Goal: Transaction & Acquisition: Purchase product/service

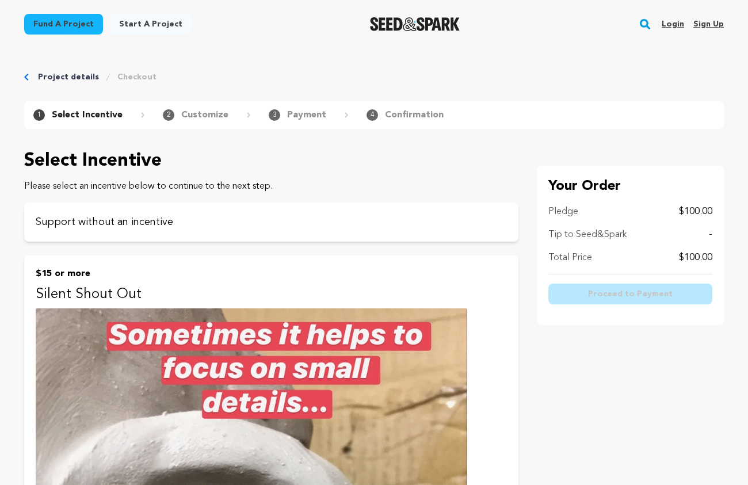
click at [638, 258] on div "Total Price $100.00" at bounding box center [630, 258] width 164 height 14
click at [221, 216] on p "Support without an incentive" at bounding box center [271, 222] width 471 height 16
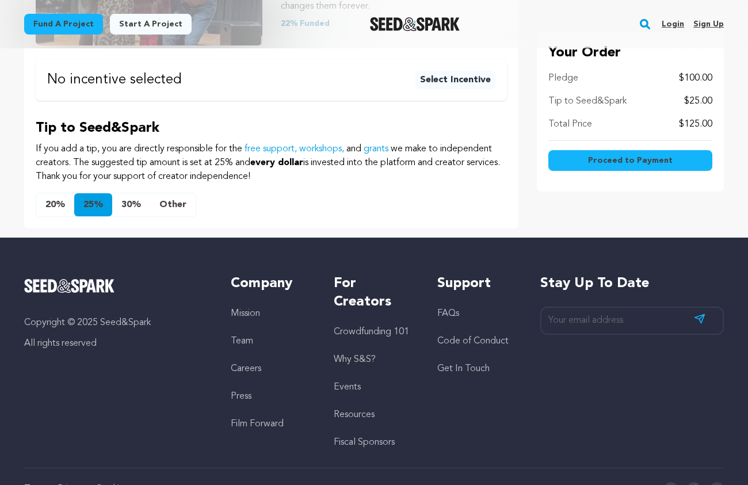
scroll to position [336, 0]
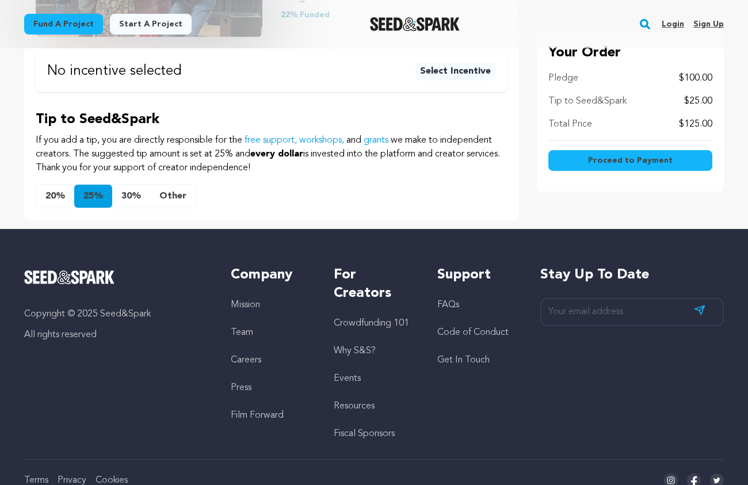
click at [182, 197] on button "Other" at bounding box center [172, 196] width 45 height 23
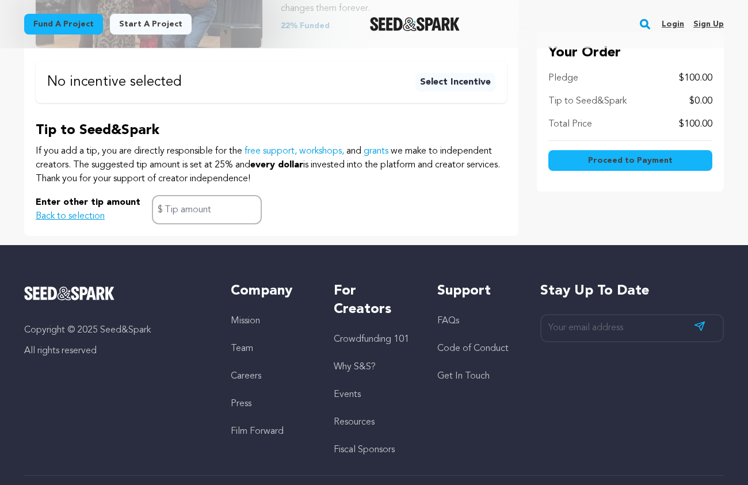
scroll to position [326, 0]
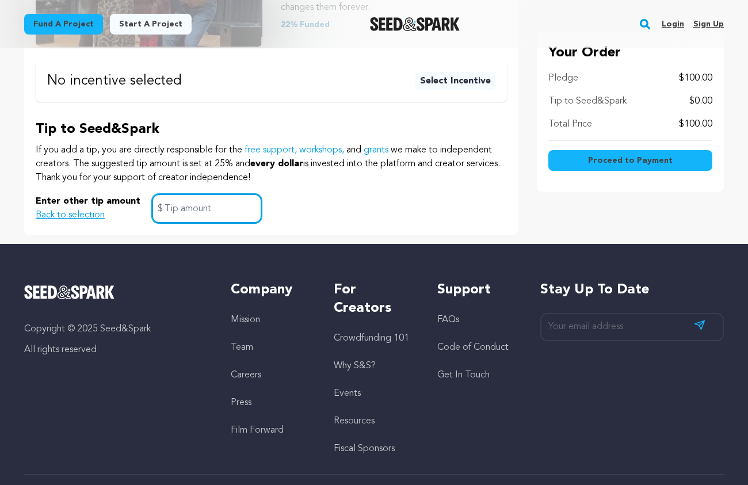
click at [213, 212] on input "text" at bounding box center [207, 208] width 110 height 29
type input "0"
click at [638, 158] on span "Proceed to Payment" at bounding box center [630, 161] width 85 height 12
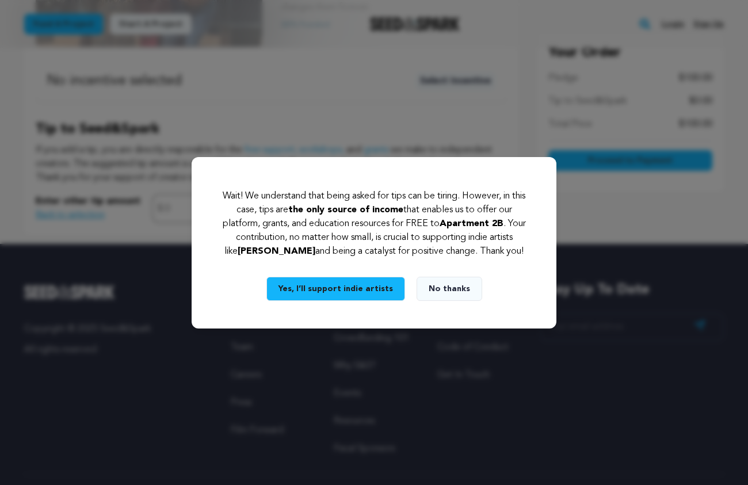
click at [449, 286] on button "No thanks" at bounding box center [449, 289] width 66 height 24
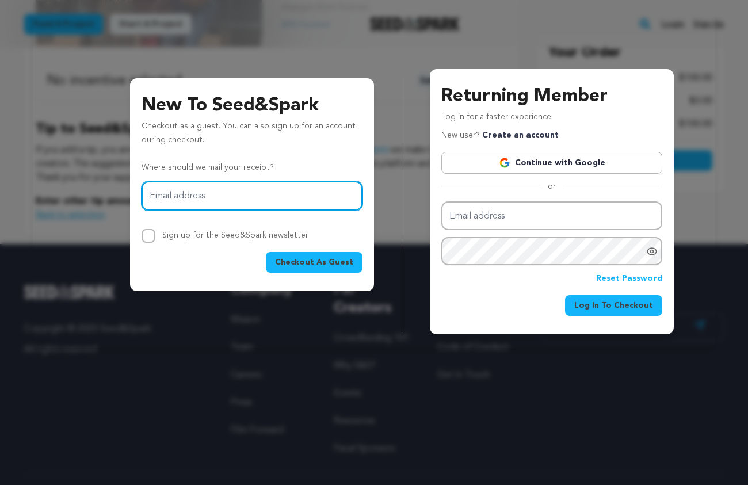
click at [290, 198] on input "Email address" at bounding box center [251, 195] width 221 height 29
type input "harris_david@hotmail.com"
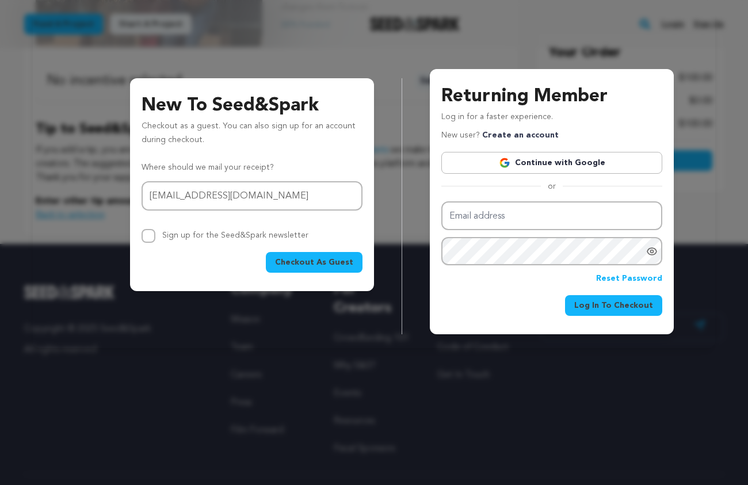
click at [211, 231] on label "Sign up for the Seed&Spark newsletter" at bounding box center [235, 235] width 146 height 8
click at [155, 231] on input "Sign up for the Seed&Spark newsletter" at bounding box center [148, 236] width 14 height 14
click at [201, 233] on label "Sign up for the Seed&Spark newsletter" at bounding box center [235, 235] width 146 height 8
click at [155, 233] on input "Sign up for the Seed&Spark newsletter" at bounding box center [148, 236] width 14 height 14
checkbox input "false"
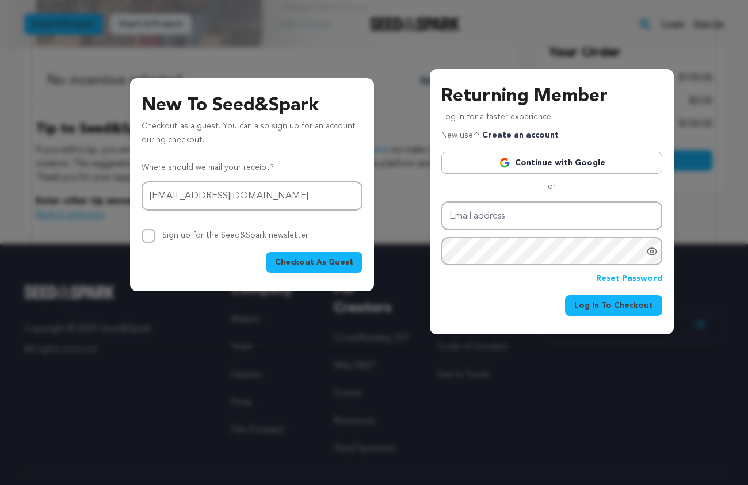
click at [326, 254] on button "Checkout As Guest" at bounding box center [314, 262] width 97 height 21
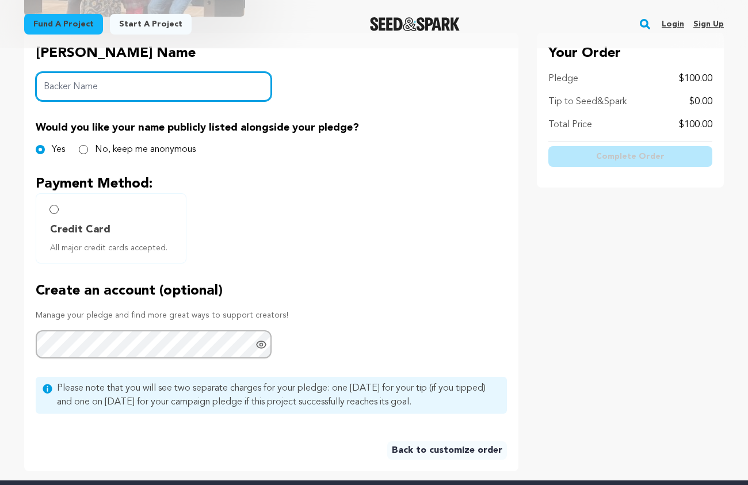
scroll to position [260, 0]
